Goal: Check status: Check status

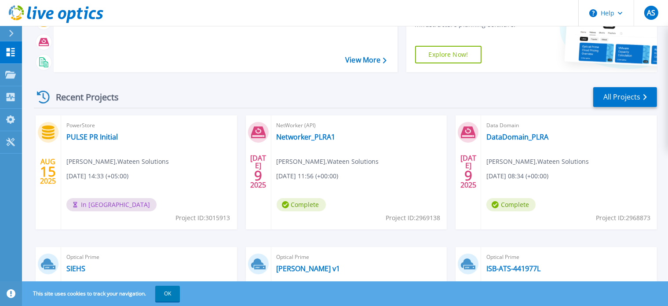
scroll to position [77, 0]
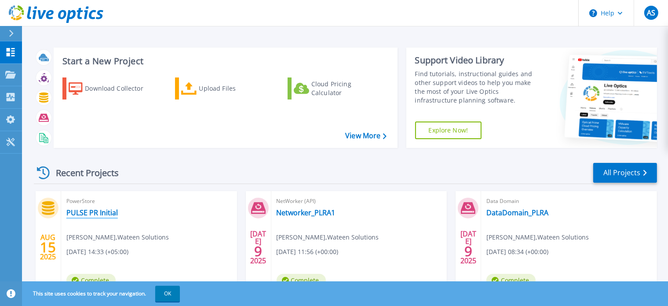
click at [103, 213] on link "PULSE PR Initial" at bounding box center [91, 212] width 51 height 9
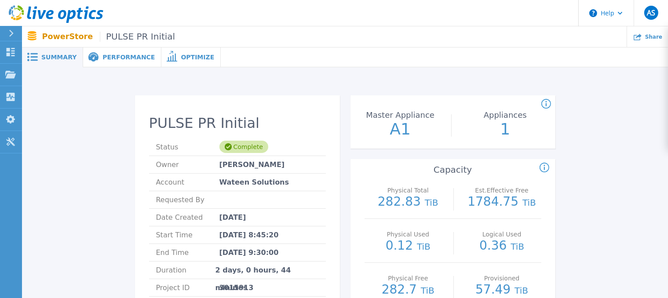
click at [109, 52] on div "Performance" at bounding box center [122, 57] width 78 height 20
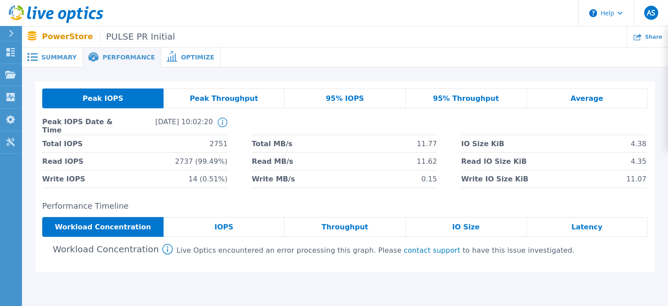
click at [62, 52] on div "Summary" at bounding box center [52, 57] width 61 height 20
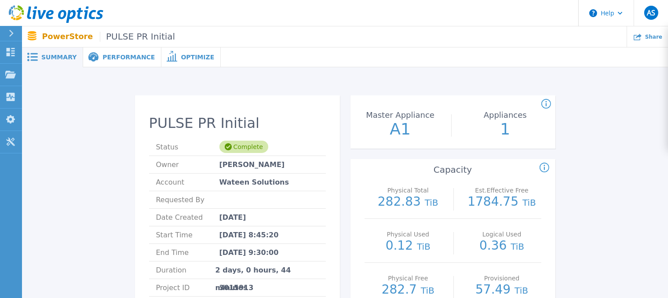
click at [181, 57] on span "Optimize" at bounding box center [197, 57] width 33 height 6
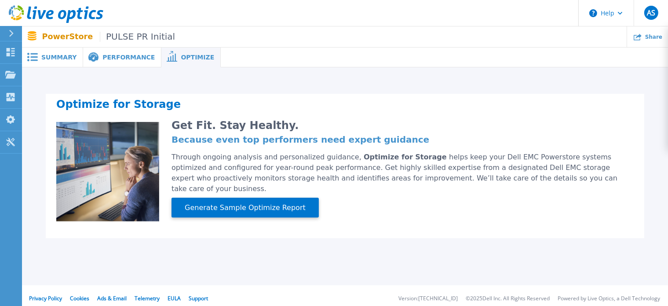
click at [47, 51] on div "Summary" at bounding box center [52, 57] width 61 height 20
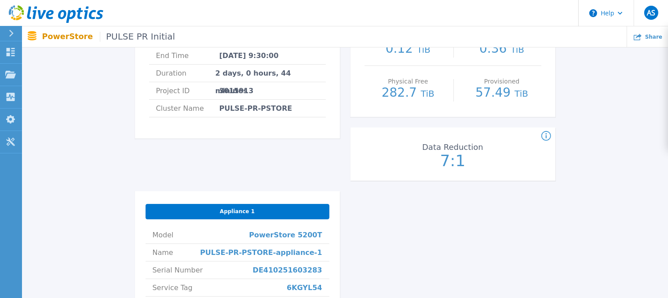
scroll to position [197, 0]
click at [256, 210] on div "Appliance 1" at bounding box center [238, 211] width 184 height 15
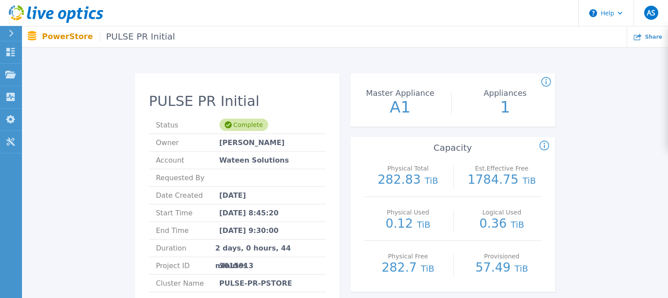
scroll to position [0, 0]
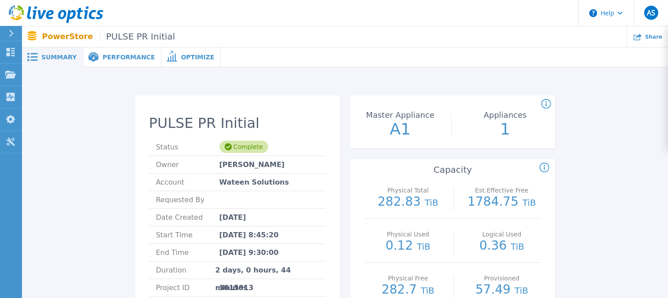
click at [58, 55] on span "Summary" at bounding box center [58, 57] width 35 height 6
click at [95, 62] on div "Performance" at bounding box center [122, 57] width 78 height 20
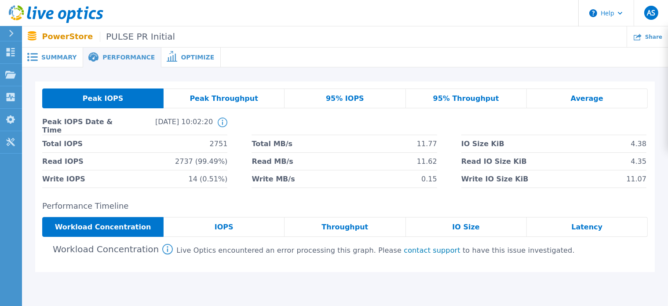
click at [182, 54] on span "Optimize" at bounding box center [197, 57] width 33 height 6
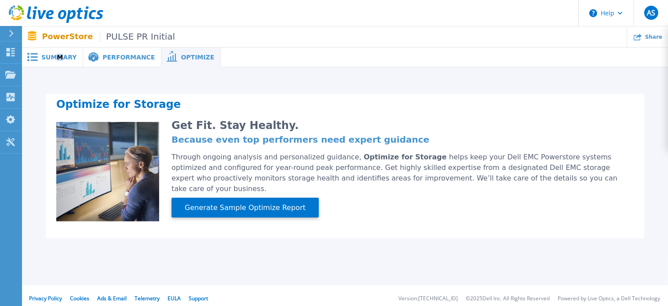
click at [58, 54] on span "Summary" at bounding box center [58, 57] width 35 height 6
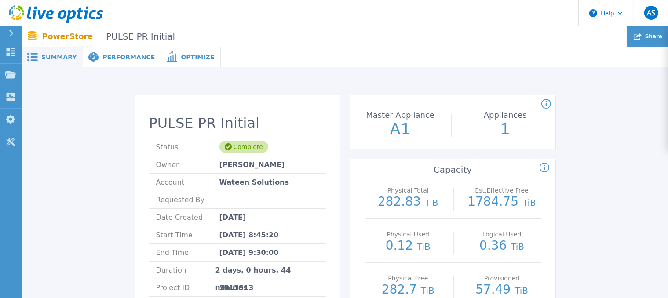
click at [635, 40] on div "Share" at bounding box center [647, 36] width 41 height 21
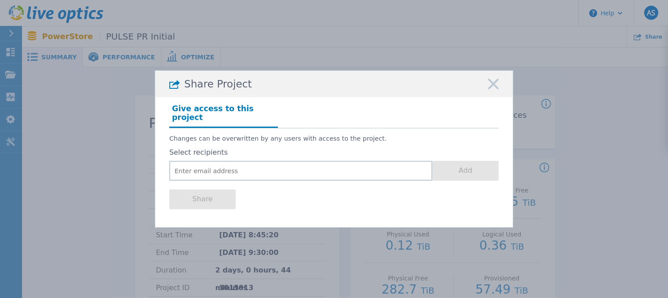
click at [495, 89] on rect at bounding box center [493, 83] width 11 height 11
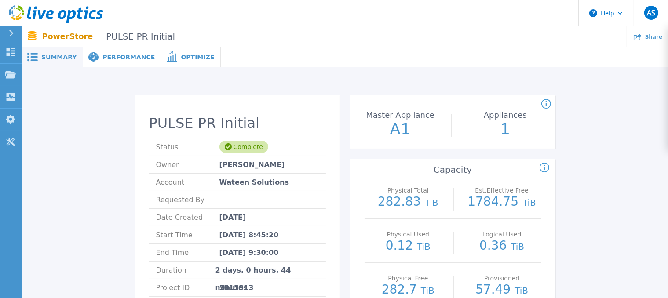
click at [106, 55] on span "Performance" at bounding box center [128, 57] width 52 height 6
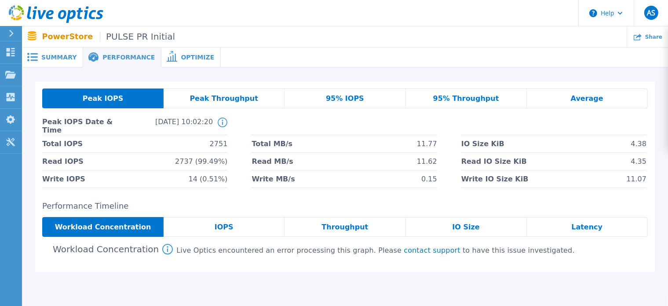
click at [42, 58] on span "Summary" at bounding box center [58, 57] width 35 height 6
